Goal: Task Accomplishment & Management: Manage account settings

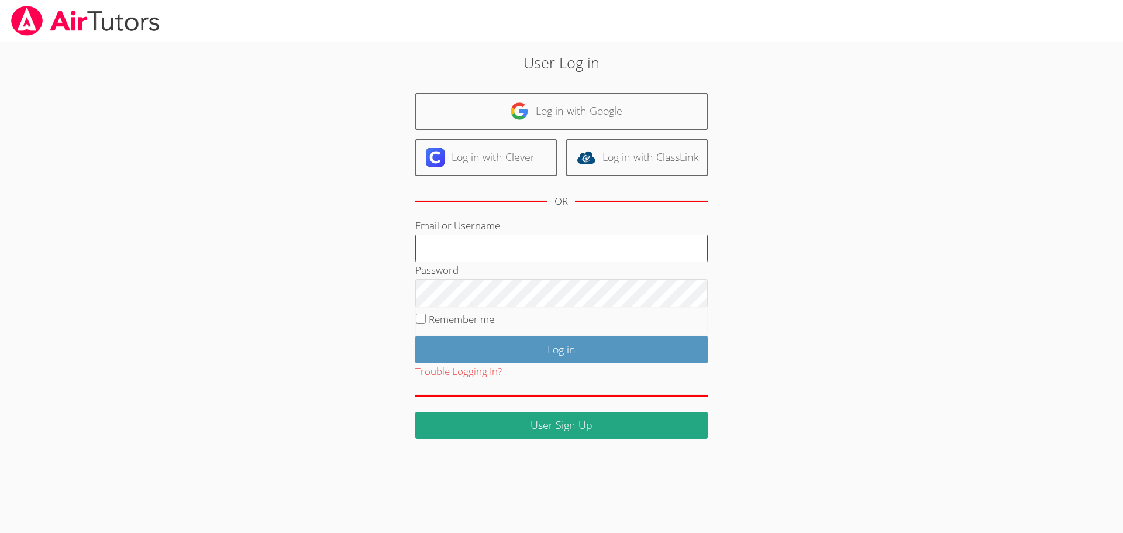
click at [530, 238] on input "Email or Username" at bounding box center [561, 249] width 293 height 28
click at [474, 250] on input "Email or Username" at bounding box center [561, 249] width 293 height 28
type input "[EMAIL_ADDRESS][DOMAIN_NAME]"
click at [486, 369] on button "Trouble Logging In?" at bounding box center [458, 371] width 87 height 17
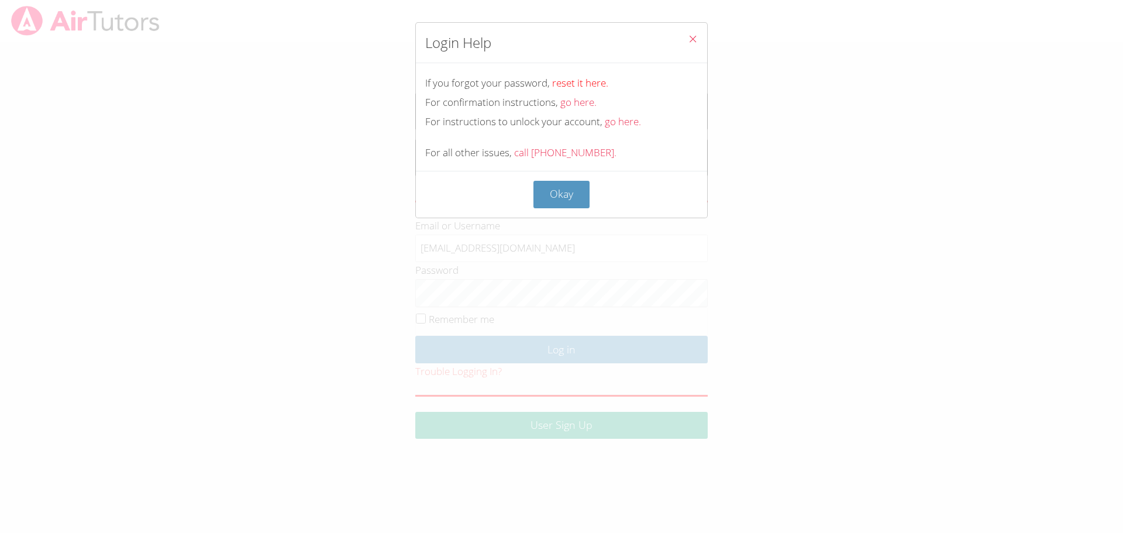
click at [583, 84] on link "reset it here." at bounding box center [580, 82] width 56 height 13
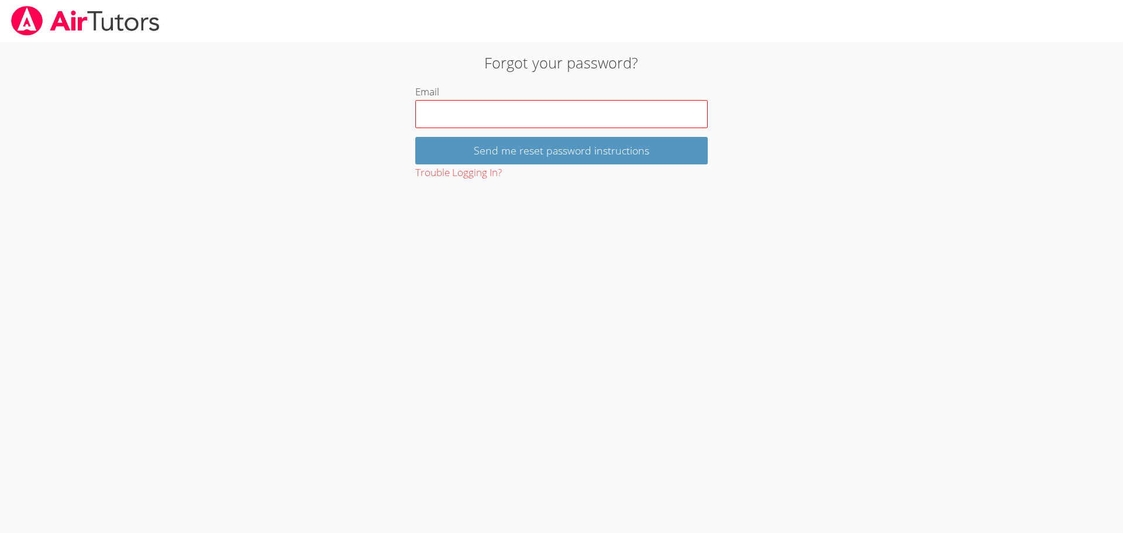
click at [493, 120] on input "Email" at bounding box center [561, 114] width 293 height 28
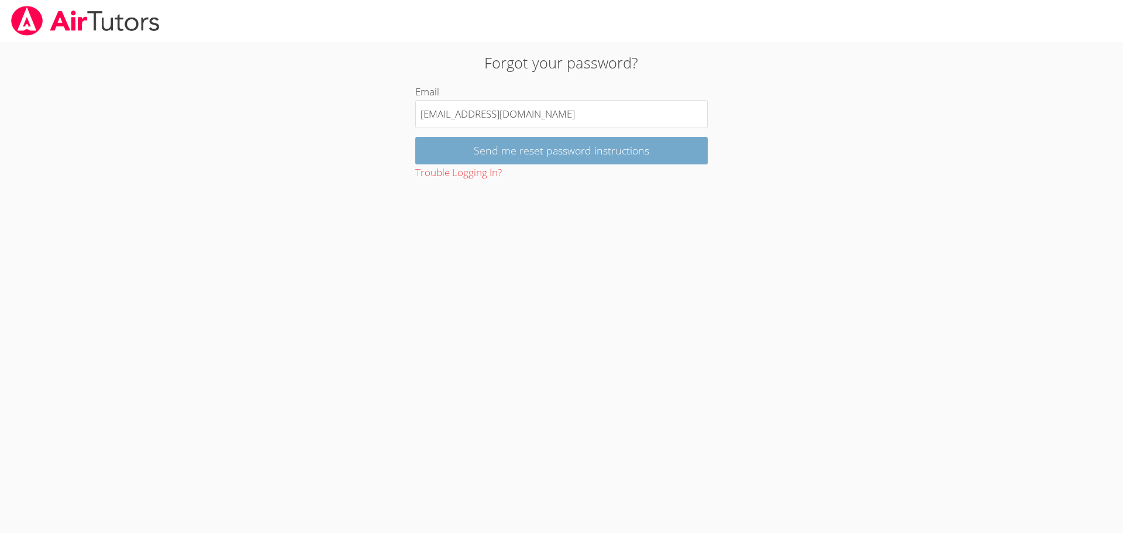
type input "[EMAIL_ADDRESS][DOMAIN_NAME]"
click at [514, 152] on input "Send me reset password instructions" at bounding box center [561, 150] width 293 height 27
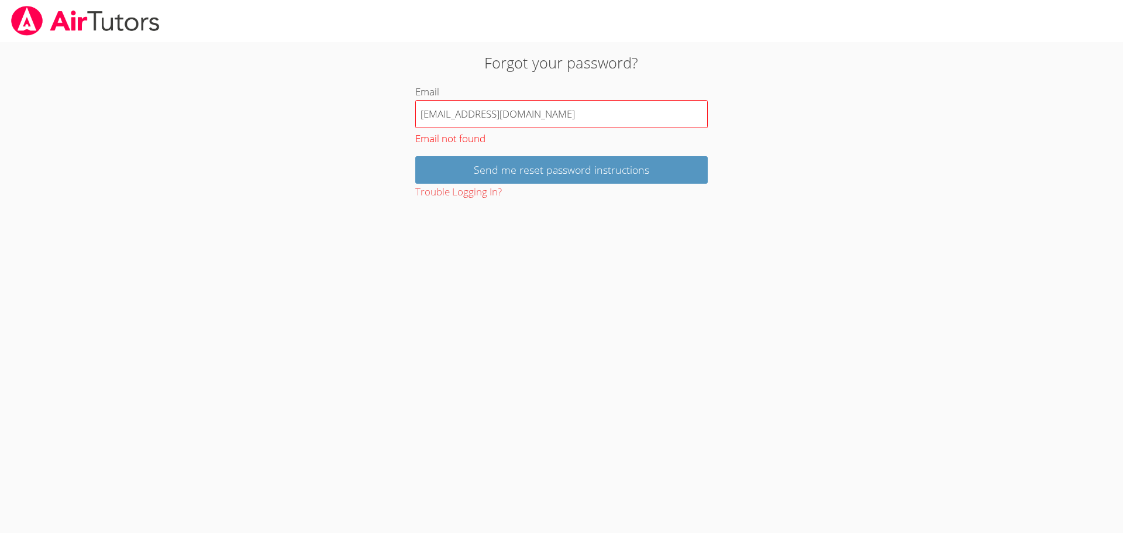
click at [563, 118] on input "[EMAIL_ADDRESS][DOMAIN_NAME]" at bounding box center [561, 114] width 293 height 28
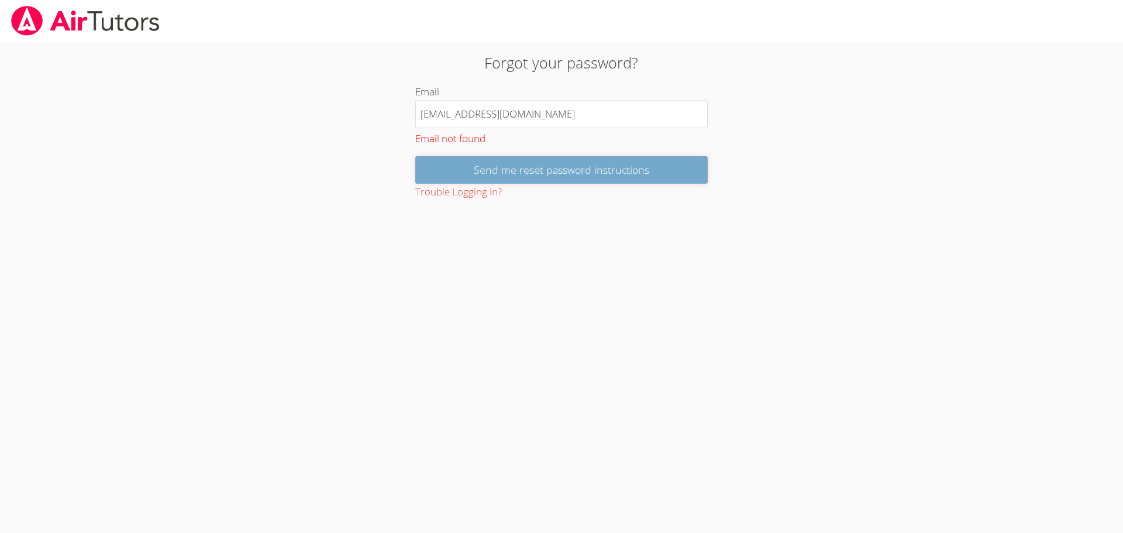
click at [538, 173] on input "Send me reset password instructions" at bounding box center [561, 169] width 293 height 27
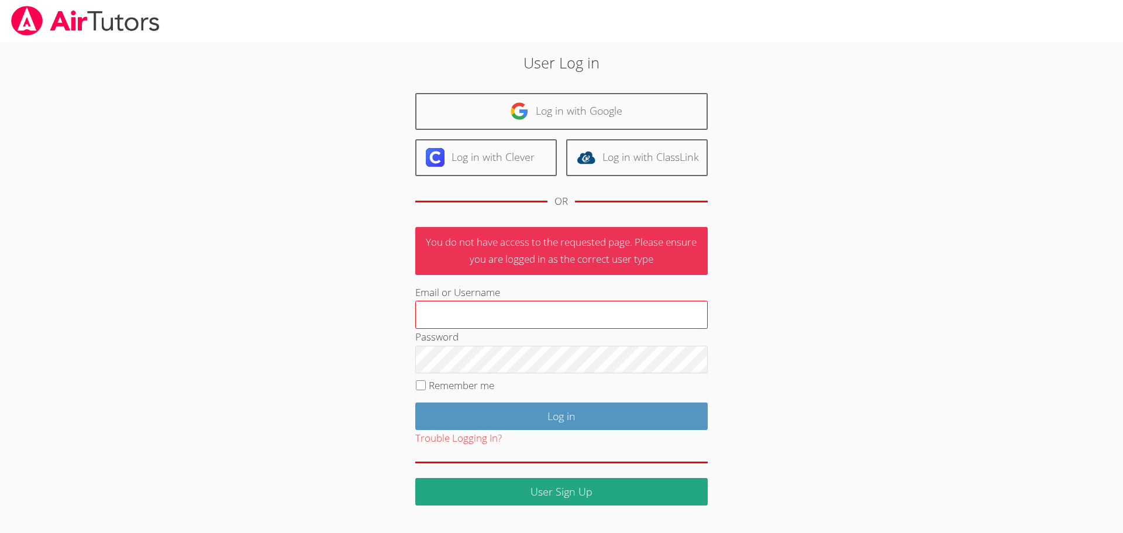
click at [455, 314] on input "Email or Username" at bounding box center [561, 315] width 293 height 28
click at [445, 321] on input "Email or Username" at bounding box center [561, 315] width 293 height 28
click at [470, 434] on button "Trouble Logging In?" at bounding box center [458, 438] width 87 height 17
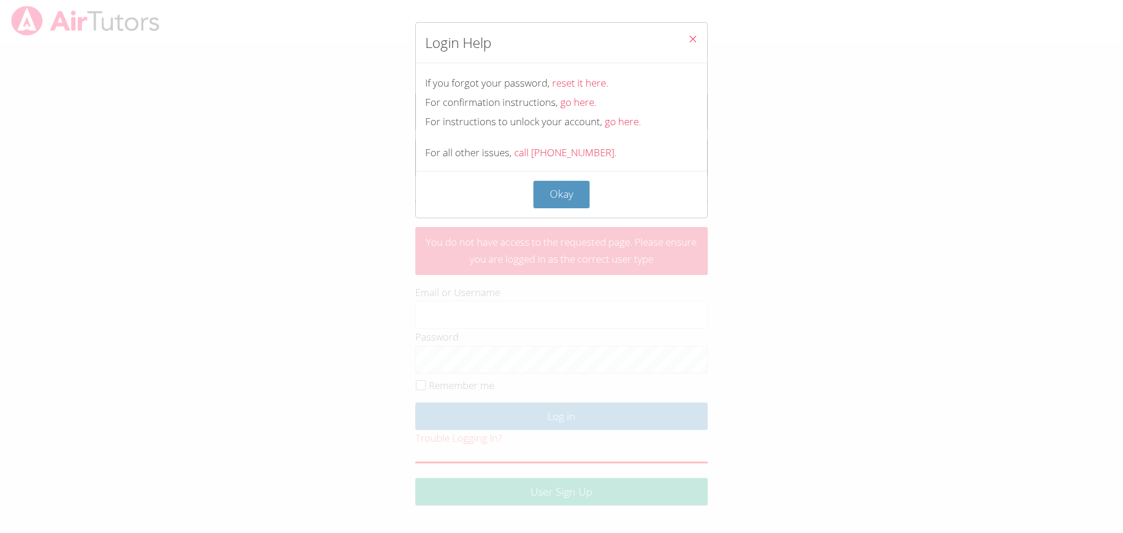
click at [679, 35] on button "Close" at bounding box center [693, 41] width 29 height 36
